Goal: Book appointment/travel/reservation

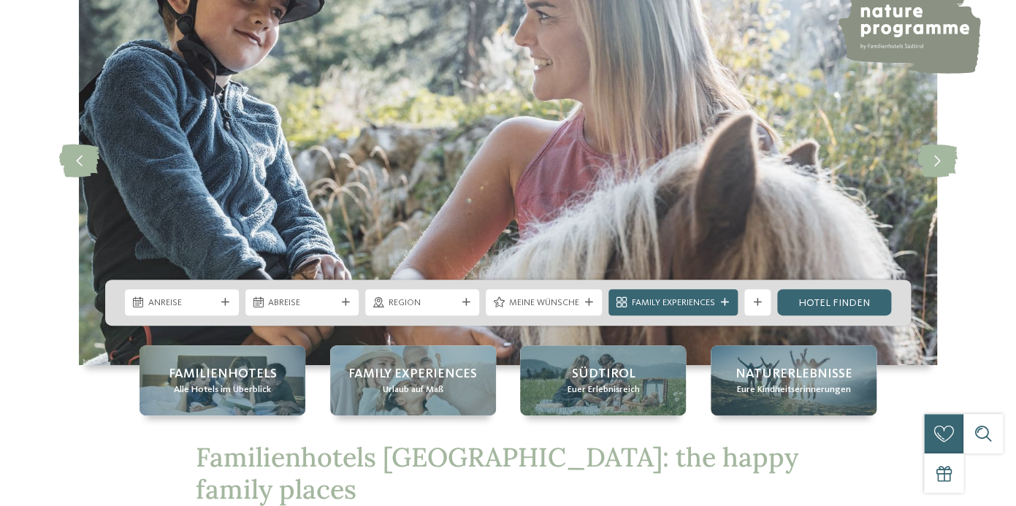
scroll to position [120, 0]
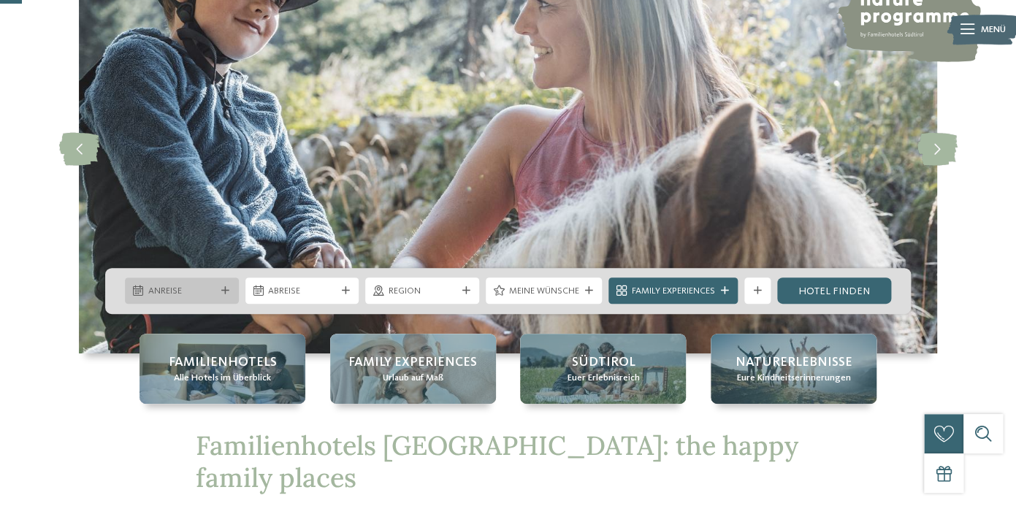
click at [212, 293] on span "Anreise" at bounding box center [182, 291] width 68 height 13
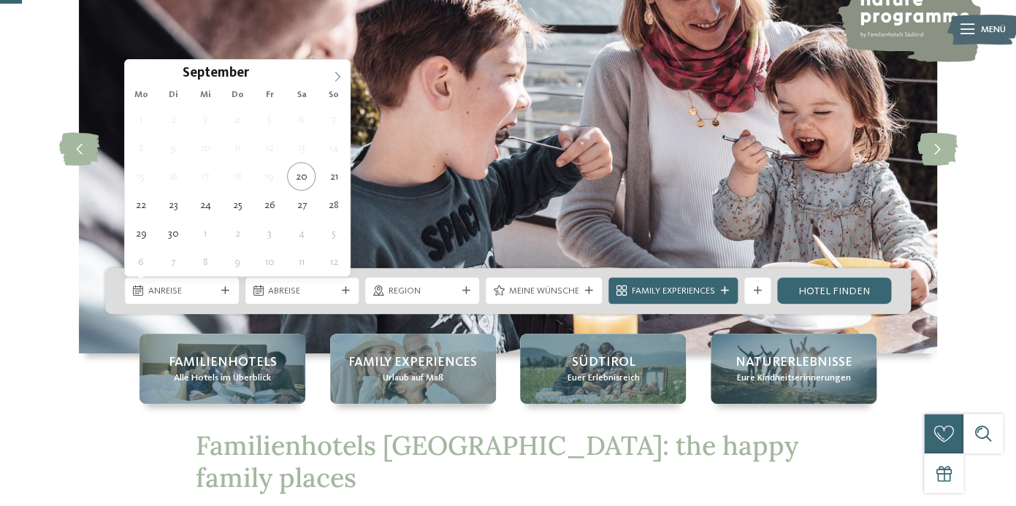
click at [336, 77] on icon at bounding box center [337, 77] width 10 height 10
type div "19.10.2025"
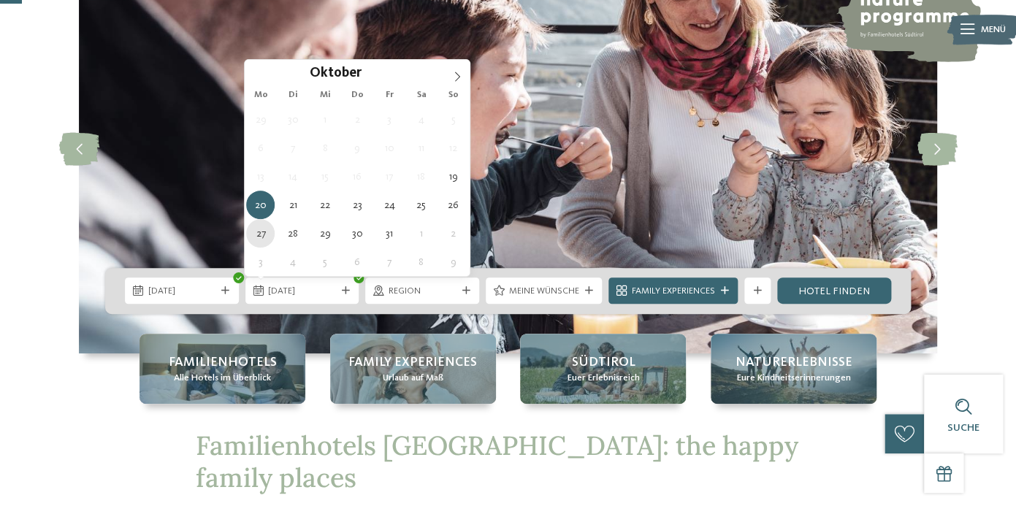
type div "27.10.2025"
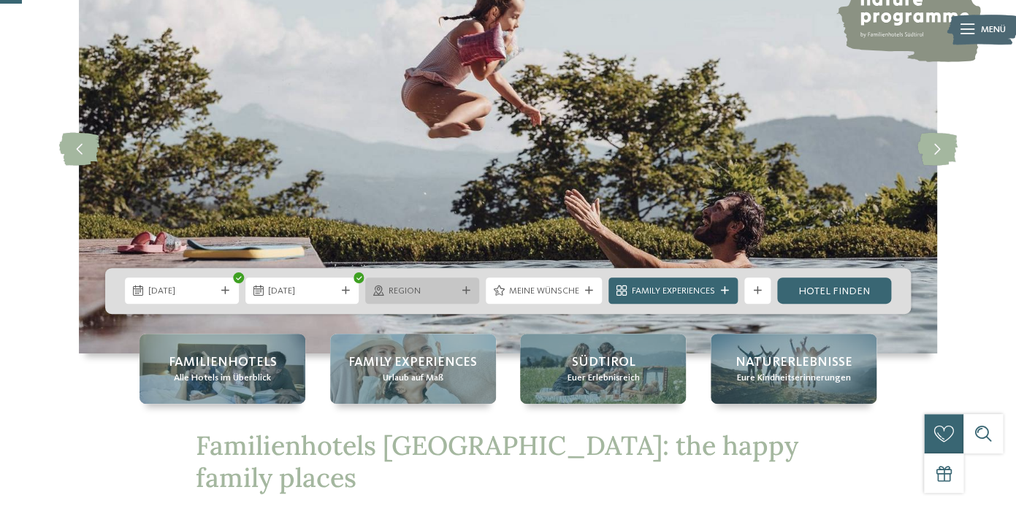
click at [458, 286] on div "Region" at bounding box center [422, 291] width 114 height 26
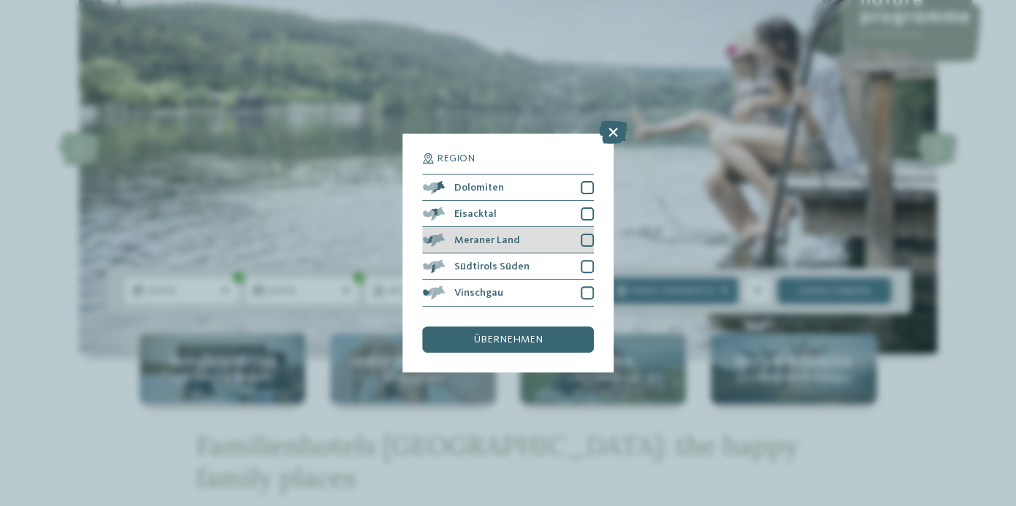
click at [587, 239] on div at bounding box center [587, 240] width 13 height 13
click at [512, 341] on span "übernehmen" at bounding box center [508, 340] width 69 height 10
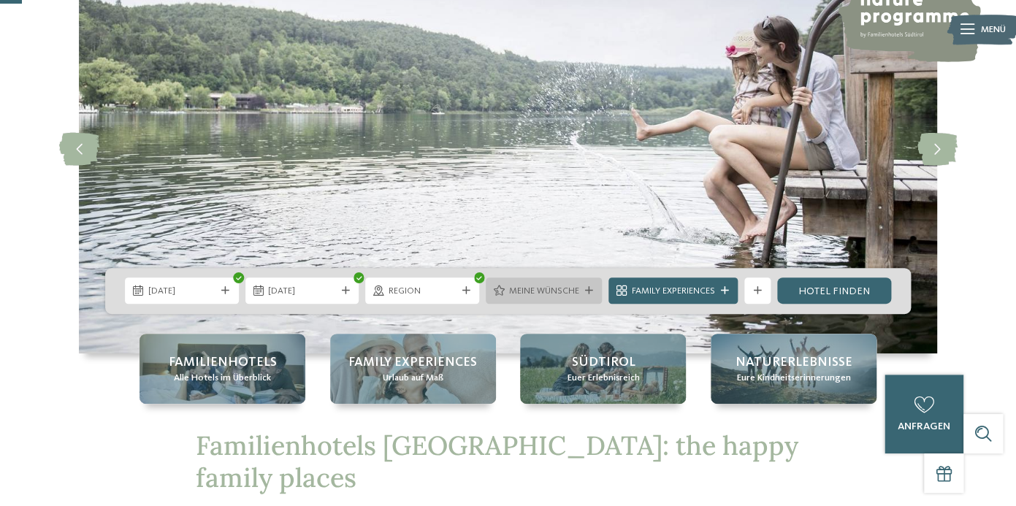
click at [580, 294] on div "Meine Wünsche" at bounding box center [544, 291] width 77 height 14
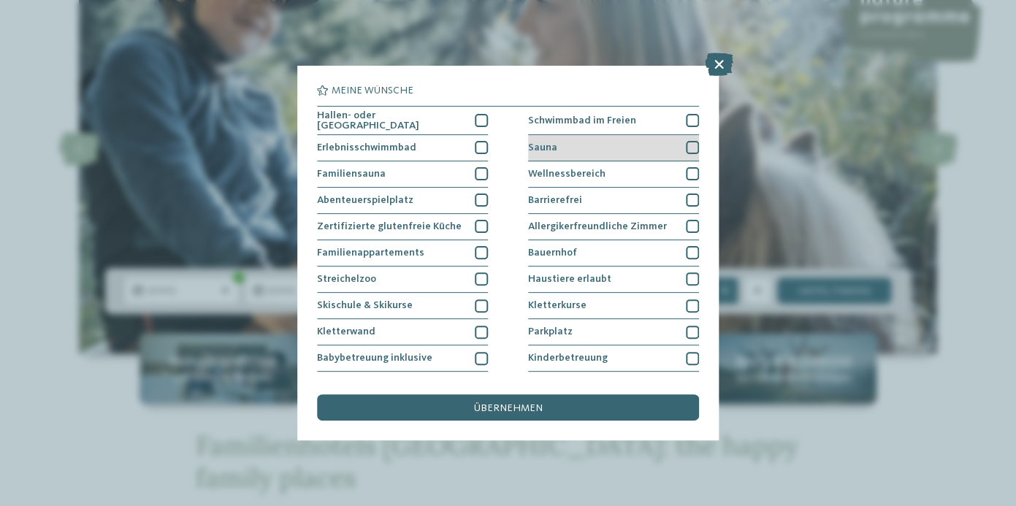
click at [695, 141] on div at bounding box center [692, 147] width 13 height 13
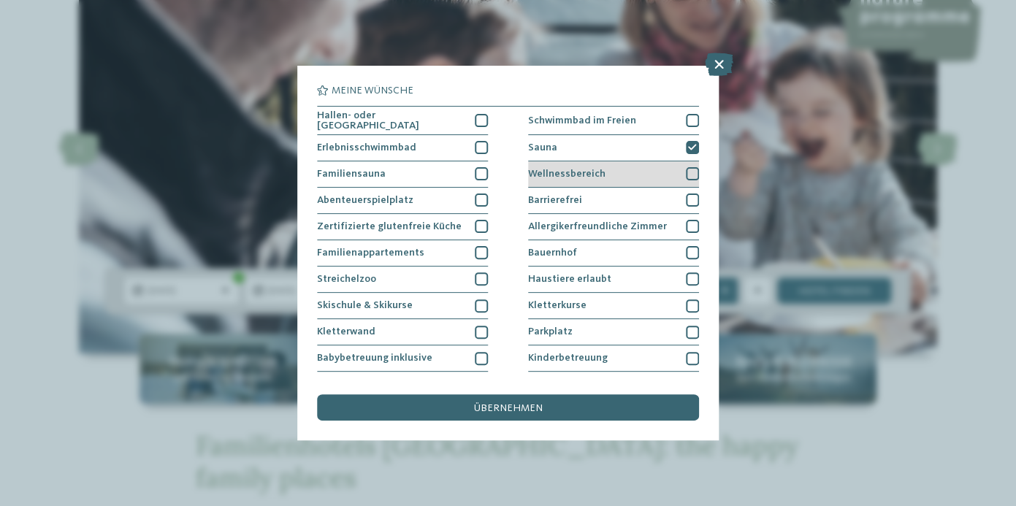
click at [691, 169] on div at bounding box center [692, 173] width 13 height 13
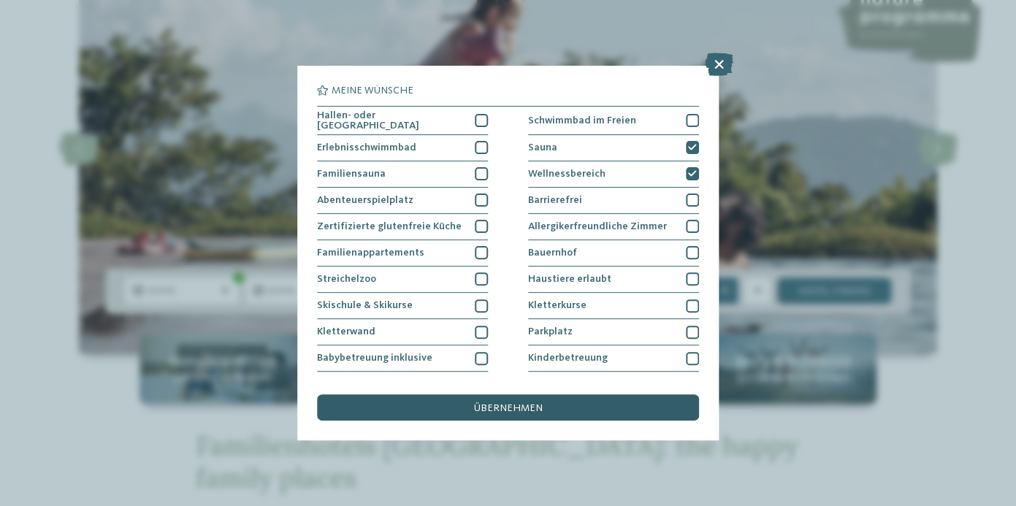
click at [526, 408] on span "übernehmen" at bounding box center [508, 408] width 69 height 10
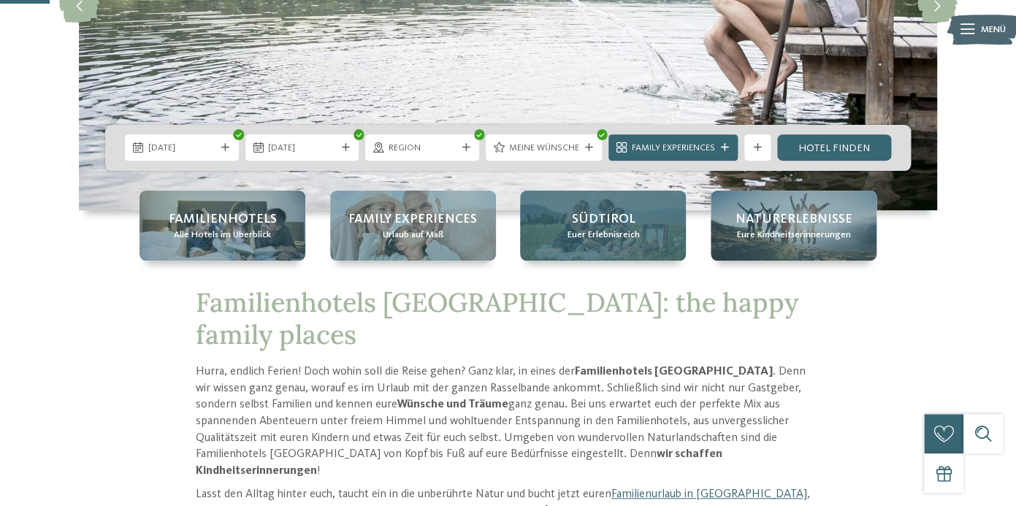
scroll to position [281, 0]
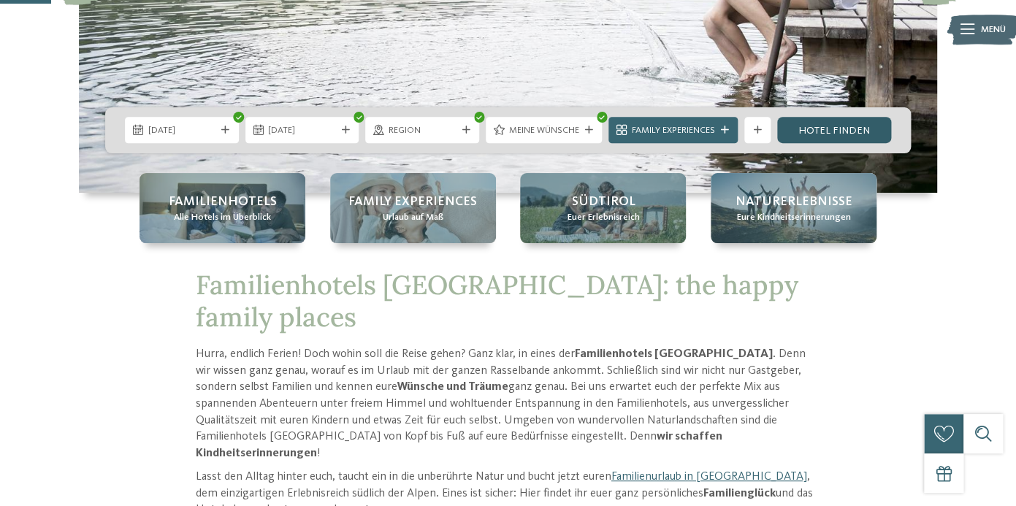
click at [817, 125] on link "Hotel finden" at bounding box center [834, 130] width 114 height 26
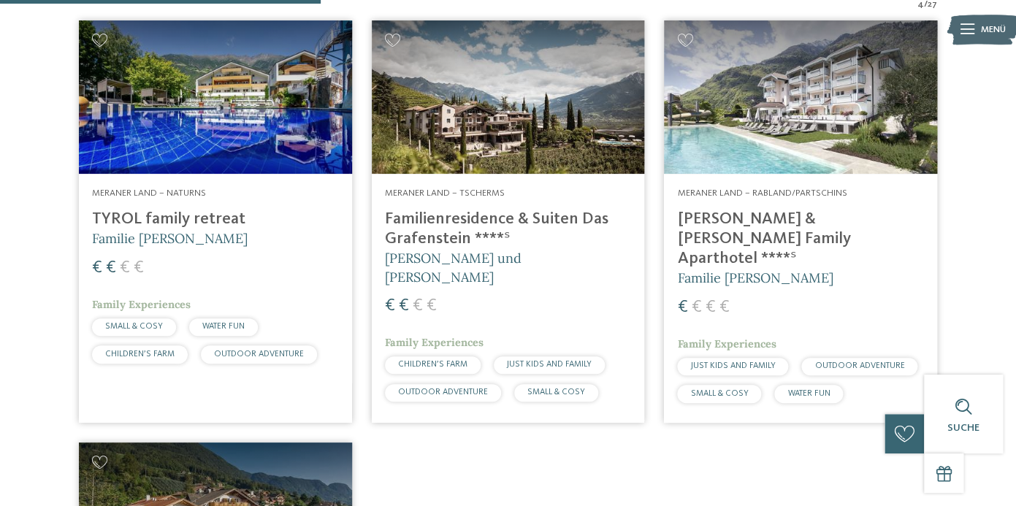
scroll to position [490, 0]
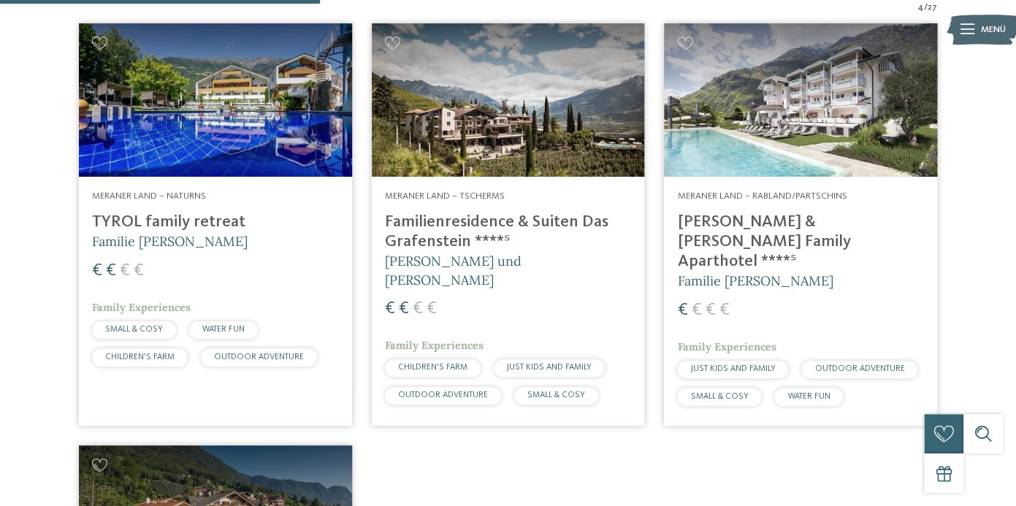
click at [472, 224] on h4 "Familienresidence & Suiten Das Grafenstein ****ˢ" at bounding box center [508, 232] width 247 height 39
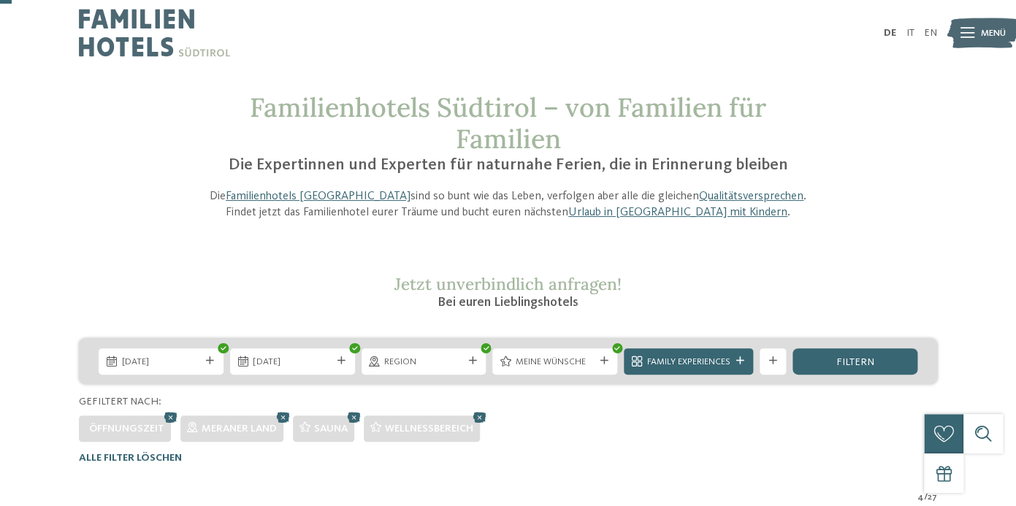
scroll to position [18, 0]
